Goal: Task Accomplishment & Management: Manage account settings

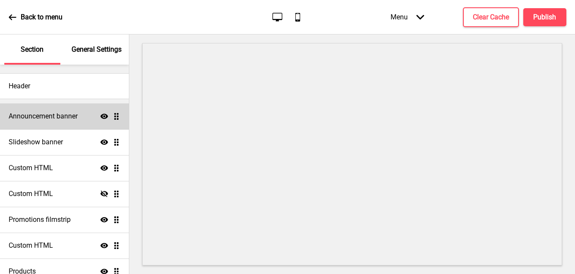
click at [77, 118] on h4 "Announcement banner" at bounding box center [43, 116] width 69 height 9
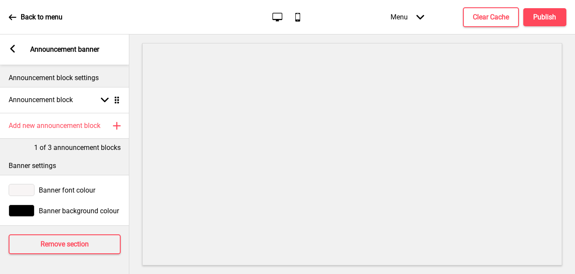
click at [118, 12] on div "Back to menu Desktop Mobile Menu Arrow down Product Page Store Information Chec…" at bounding box center [287, 17] width 575 height 34
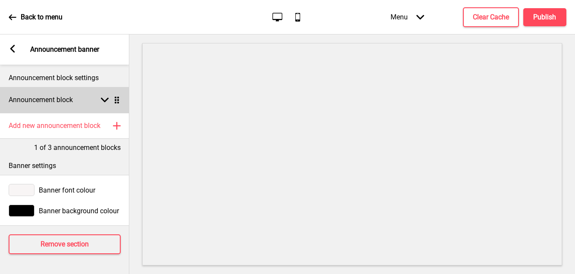
click at [100, 97] on div "Arrow down Drag" at bounding box center [109, 100] width 24 height 8
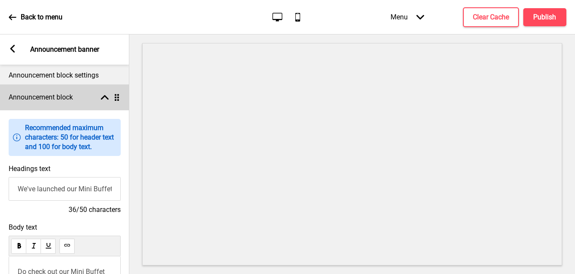
click at [100, 97] on div "Arrow up Drag" at bounding box center [109, 97] width 24 height 8
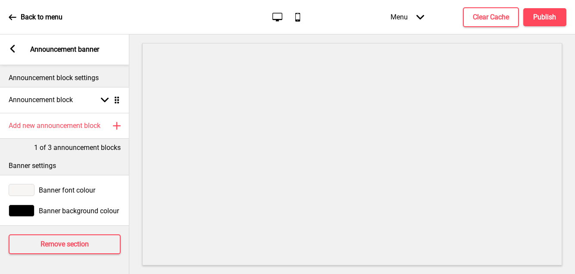
click at [12, 50] on icon at bounding box center [12, 49] width 5 height 8
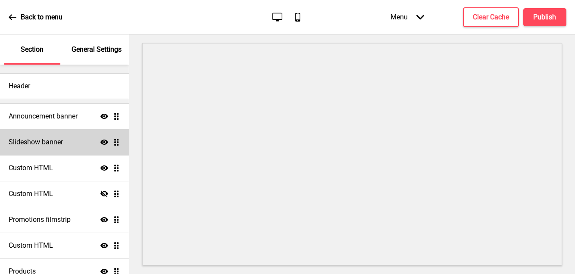
click at [51, 148] on div "Slideshow banner Show Drag" at bounding box center [64, 142] width 129 height 26
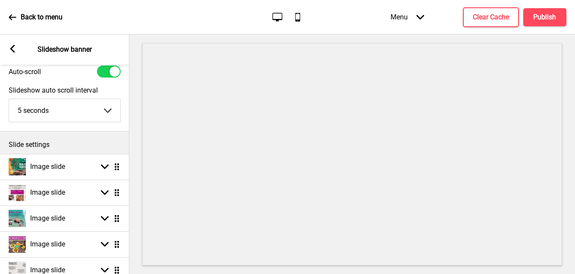
scroll to position [105, 0]
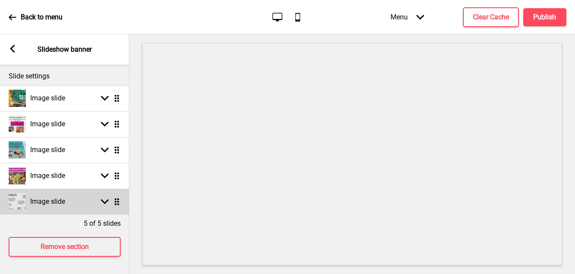
click at [86, 199] on div "Image slide Arrow down Drag" at bounding box center [64, 202] width 129 height 26
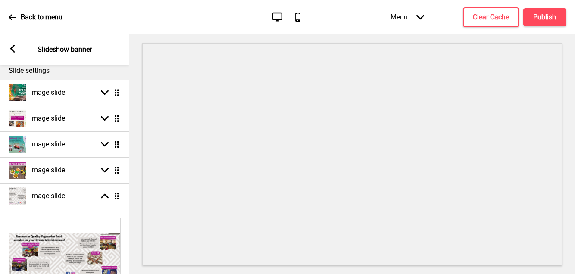
scroll to position [234, 0]
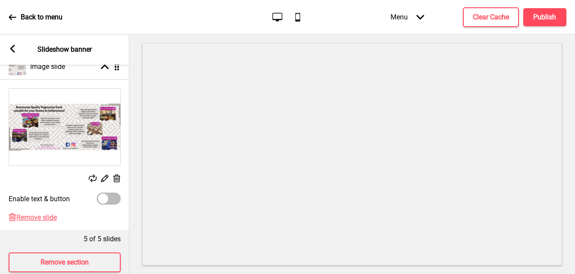
click at [113, 179] on icon at bounding box center [116, 178] width 7 height 8
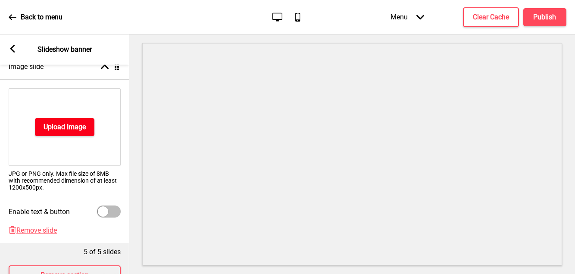
click at [76, 126] on h4 "Upload Image" at bounding box center [65, 126] width 42 height 9
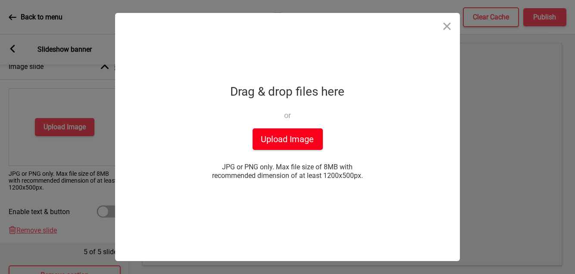
click at [305, 150] on button "Upload Image" at bounding box center [287, 139] width 70 height 22
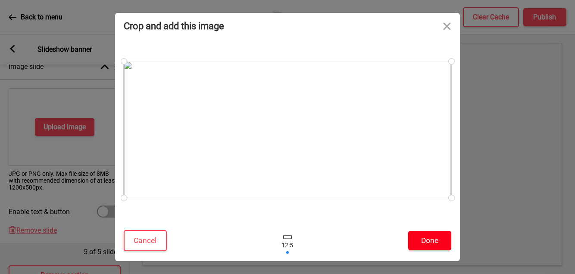
click at [435, 241] on button "Done" at bounding box center [429, 240] width 43 height 19
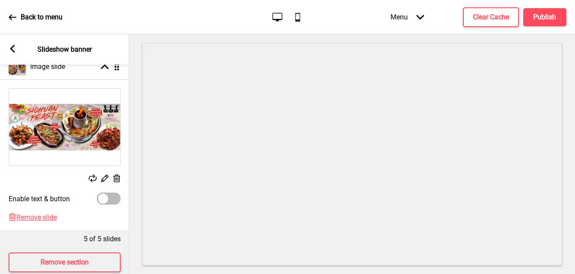
click at [89, 134] on img at bounding box center [64, 127] width 111 height 77
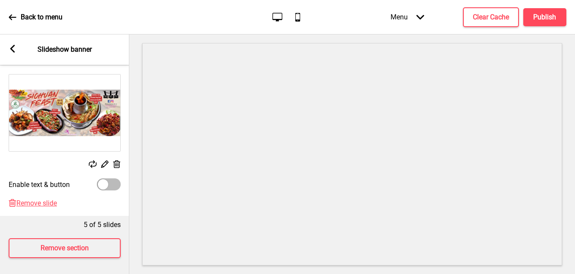
scroll to position [255, 0]
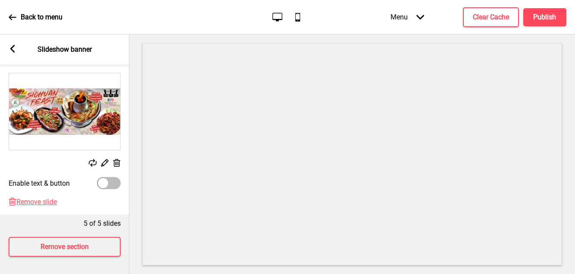
click at [14, 45] on icon at bounding box center [12, 49] width 5 height 8
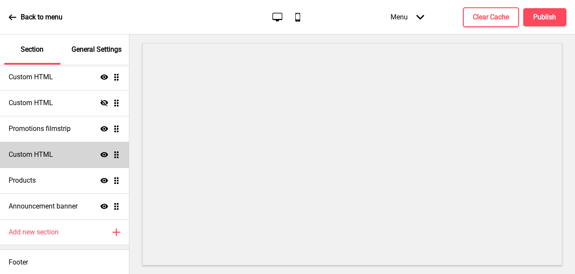
scroll to position [92, 0]
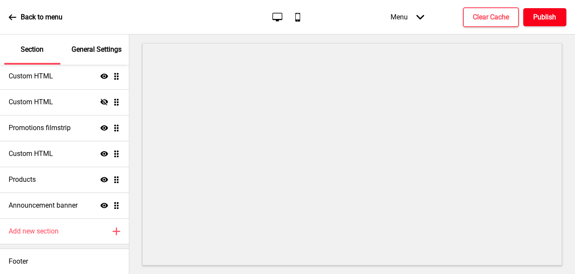
click at [557, 15] on button "Publish" at bounding box center [544, 17] width 43 height 18
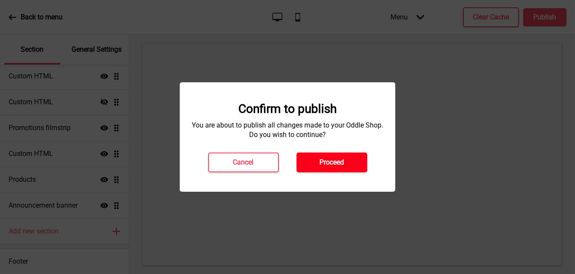
click at [360, 156] on button "Proceed" at bounding box center [331, 163] width 71 height 20
